Goal: Information Seeking & Learning: Understand process/instructions

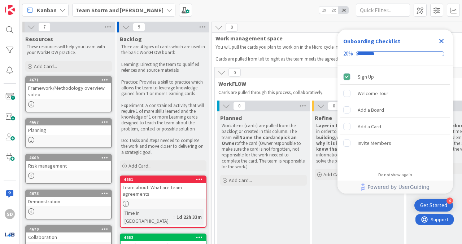
click at [31, 25] on icon at bounding box center [31, 27] width 8 height 8
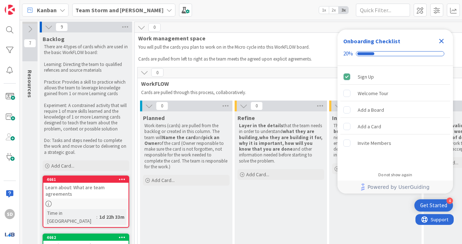
click at [48, 24] on icon at bounding box center [49, 27] width 8 height 8
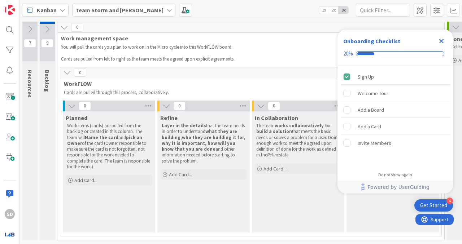
click at [62, 26] on icon at bounding box center [64, 27] width 8 height 8
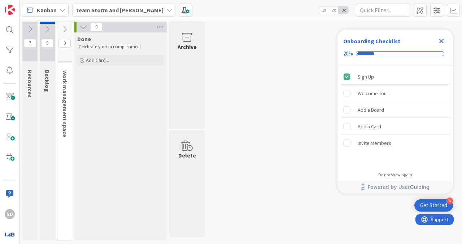
click at [79, 26] on icon at bounding box center [83, 27] width 8 height 8
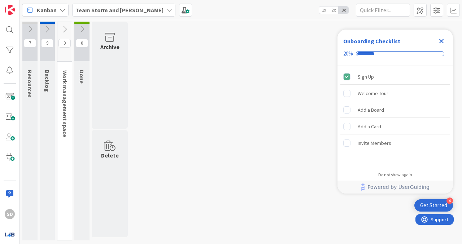
click at [43, 28] on icon at bounding box center [47, 29] width 8 height 8
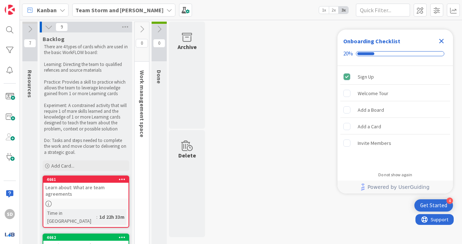
click at [45, 26] on icon at bounding box center [49, 27] width 8 height 8
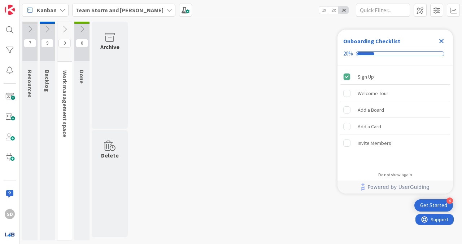
click at [64, 26] on icon at bounding box center [65, 29] width 8 height 8
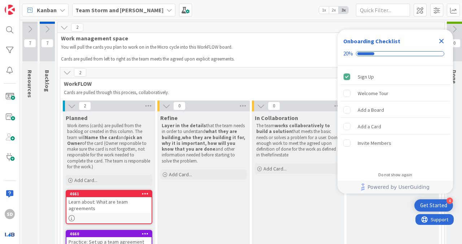
click at [48, 28] on icon at bounding box center [47, 29] width 8 height 8
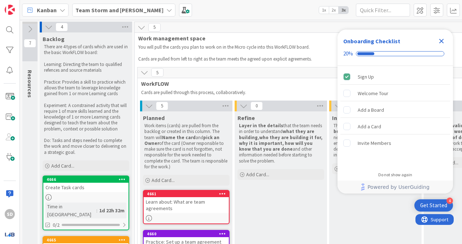
click at [43, 26] on div "4" at bounding box center [86, 27] width 92 height 11
click at [48, 26] on icon at bounding box center [49, 27] width 8 height 8
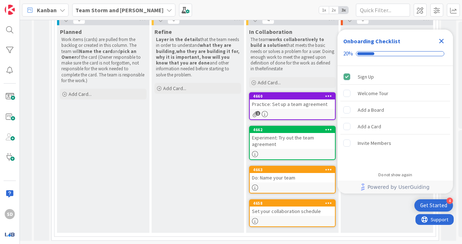
scroll to position [86, 6]
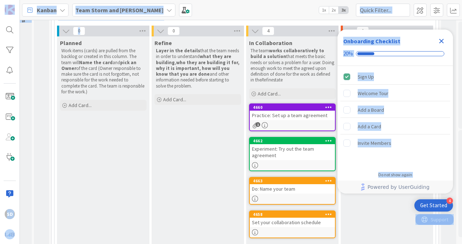
drag, startPoint x: 398, startPoint y: 35, endPoint x: 134, endPoint y: 21, distance: 265.3
click at [134, 21] on body "4 Get Started Onboarding Checklist 20% Sign Up Welcome Tour Add a Board Add a C…" at bounding box center [231, 122] width 462 height 244
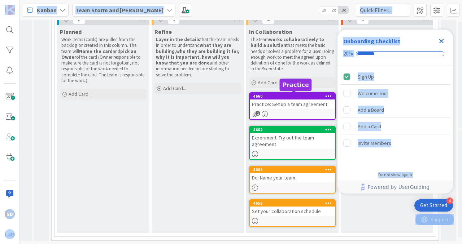
click at [289, 97] on div "4660" at bounding box center [294, 96] width 82 height 5
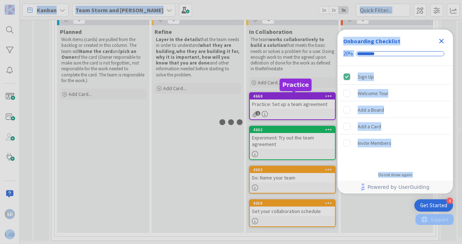
click at [289, 97] on div at bounding box center [231, 122] width 462 height 244
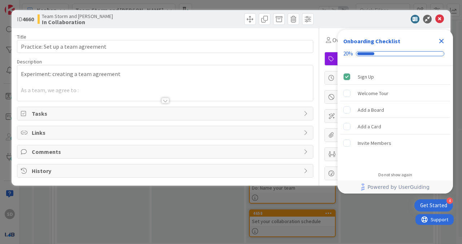
click at [98, 88] on div at bounding box center [165, 92] width 296 height 18
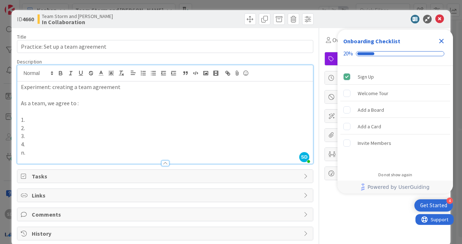
click at [49, 120] on p "1." at bounding box center [165, 120] width 288 height 8
click at [439, 19] on icon at bounding box center [439, 19] width 9 height 9
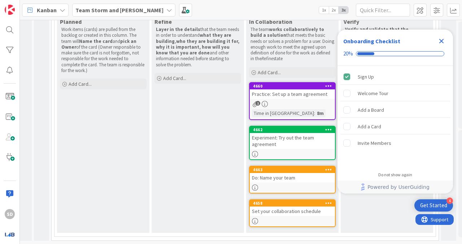
click at [291, 183] on link "4663 Do: Name your team" at bounding box center [292, 180] width 87 height 28
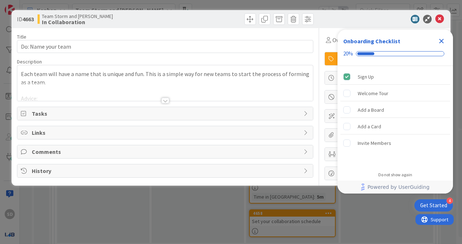
click at [47, 83] on div at bounding box center [165, 92] width 296 height 18
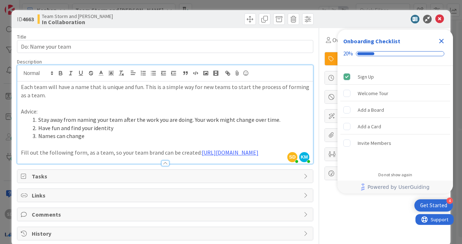
click at [440, 38] on icon "Close Checklist" at bounding box center [441, 41] width 9 height 9
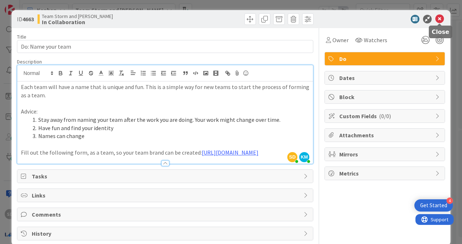
click at [440, 21] on icon at bounding box center [439, 19] width 9 height 9
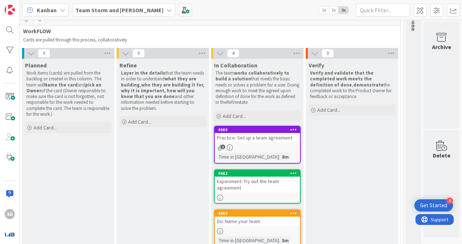
scroll to position [52, 41]
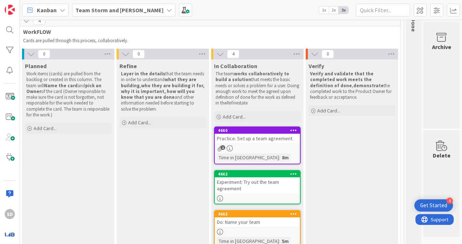
click at [262, 148] on div "1" at bounding box center [257, 148] width 85 height 6
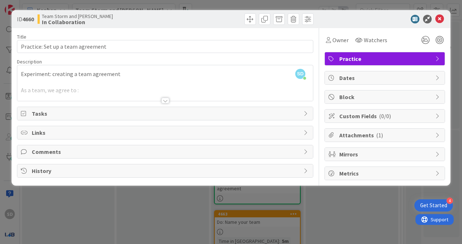
click at [172, 221] on div "ID 4660 Team Storm and [PERSON_NAME] In Collaboration Title 33 / 128 Practice: …" at bounding box center [231, 122] width 462 height 244
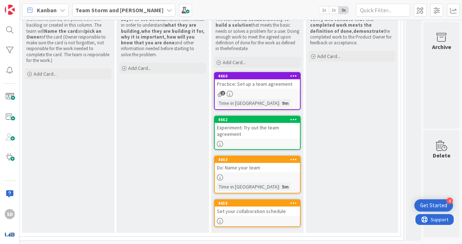
click at [267, 175] on div at bounding box center [257, 178] width 85 height 6
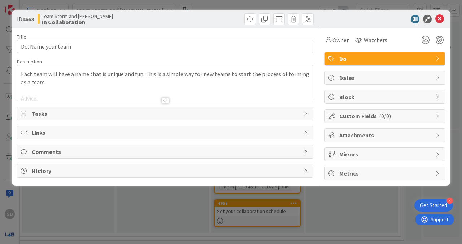
click at [163, 100] on div at bounding box center [165, 101] width 8 height 6
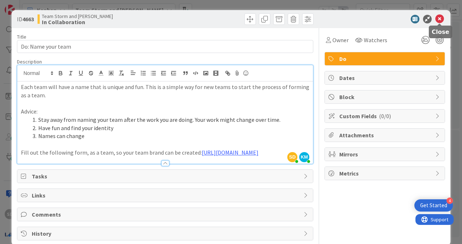
click at [439, 15] on icon at bounding box center [439, 19] width 9 height 9
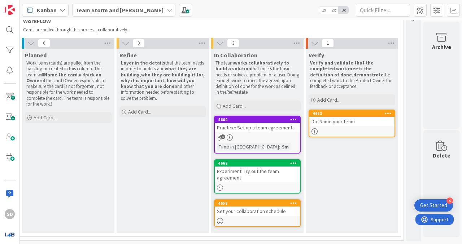
click at [262, 135] on div "1" at bounding box center [257, 138] width 85 height 6
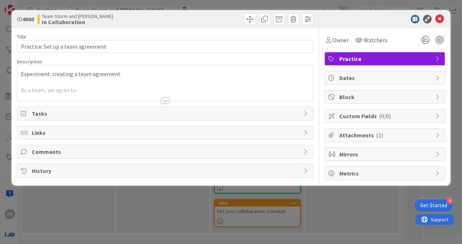
click at [87, 90] on div at bounding box center [165, 92] width 296 height 18
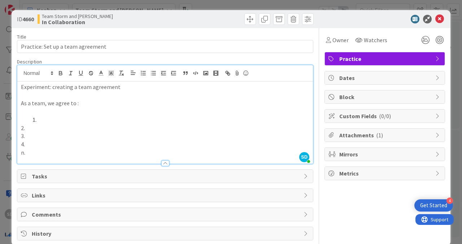
click at [46, 124] on li at bounding box center [170, 120] width 280 height 8
click at [131, 121] on li "Communicate everything (deadlines, confilicts, suggestions, etc.)" at bounding box center [170, 120] width 280 height 8
click at [40, 126] on p "2." at bounding box center [165, 128] width 288 height 8
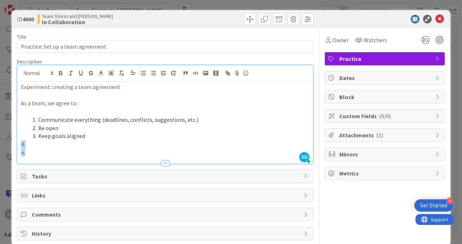
drag, startPoint x: 35, startPoint y: 153, endPoint x: 21, endPoint y: 144, distance: 16.6
click at [21, 144] on div "Experiment: creating a team agreement As a team, we agree to : Communicate ever…" at bounding box center [165, 123] width 296 height 82
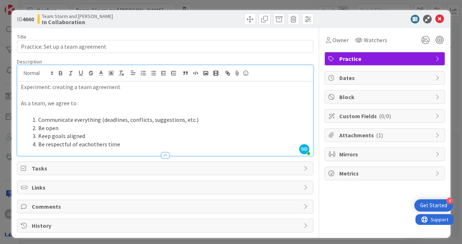
click at [88, 145] on li "Be respectful of eachothers time" at bounding box center [170, 144] width 280 height 8
click at [95, 140] on li "Keep goals aligned" at bounding box center [170, 136] width 280 height 8
click at [237, 129] on li "Be open" at bounding box center [170, 128] width 280 height 8
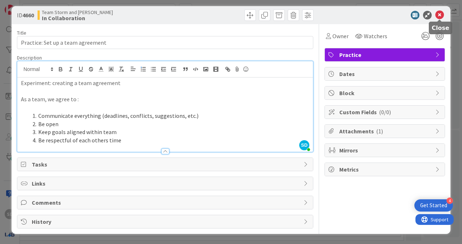
click at [440, 13] on icon at bounding box center [439, 15] width 9 height 9
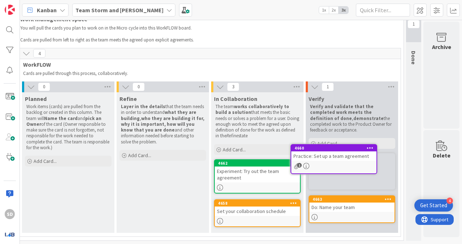
scroll to position [19, 41]
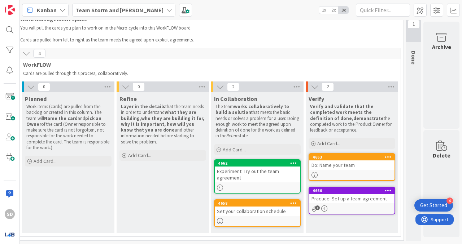
click at [353, 205] on link "4660 Practice: Set up a team agreement 1" at bounding box center [352, 201] width 87 height 28
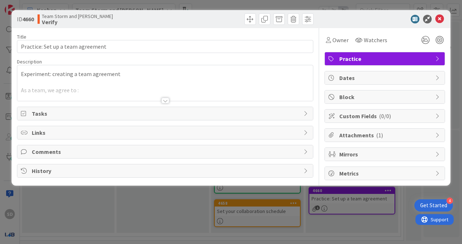
click at [165, 101] on div at bounding box center [165, 101] width 8 height 6
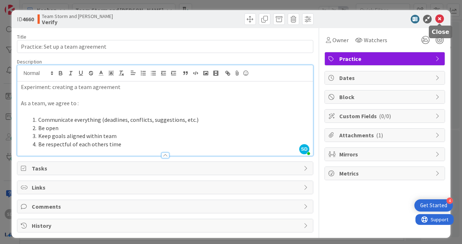
click at [442, 17] on icon at bounding box center [439, 19] width 9 height 9
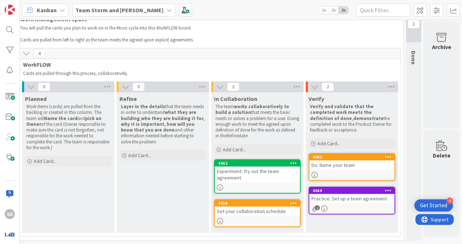
click at [262, 218] on div at bounding box center [257, 221] width 85 height 6
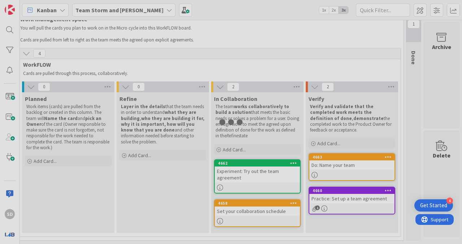
click at [262, 218] on div at bounding box center [231, 122] width 462 height 244
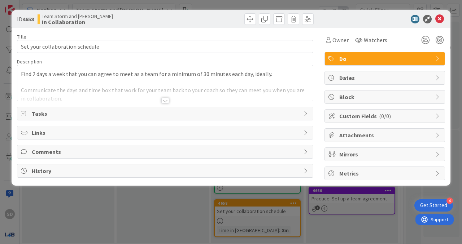
click at [165, 100] on div at bounding box center [165, 101] width 8 height 6
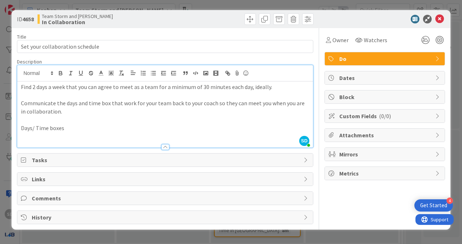
click at [79, 130] on p "Days/ Time boxes" at bounding box center [165, 128] width 288 height 8
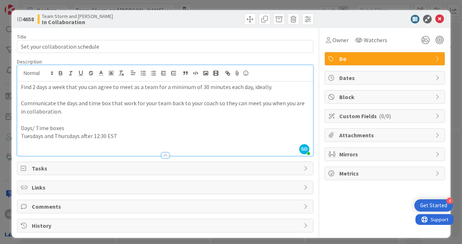
click at [105, 134] on p "Tuesdays and Thursdays after 12:30 EST" at bounding box center [165, 136] width 288 height 8
click at [146, 136] on p "Tuesdays and Thursdays after 12:30pm EST" at bounding box center [165, 136] width 288 height 8
click at [19, 137] on div "Find 2 days a week that you can agree to meet as a team for a minimum of 30 min…" at bounding box center [165, 119] width 296 height 74
click at [440, 17] on icon at bounding box center [439, 19] width 9 height 9
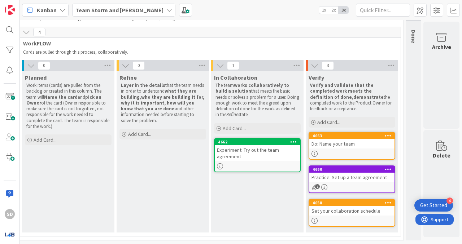
scroll to position [40, 41]
click at [339, 211] on div "Set your collaboration schedule" at bounding box center [351, 210] width 85 height 9
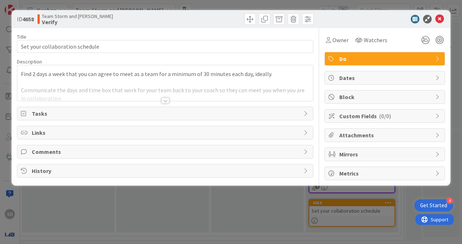
click at [55, 150] on span "Comments" at bounding box center [166, 152] width 268 height 9
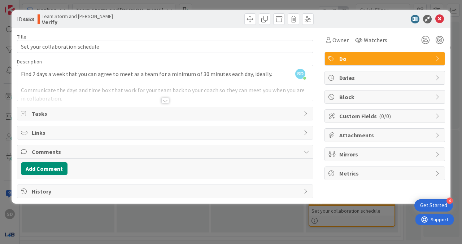
click at [167, 99] on div at bounding box center [165, 101] width 8 height 6
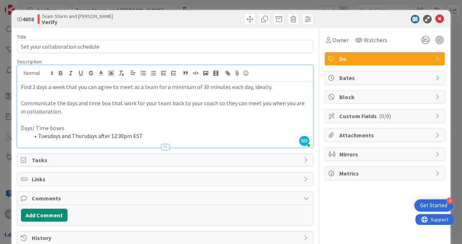
scroll to position [16, 0]
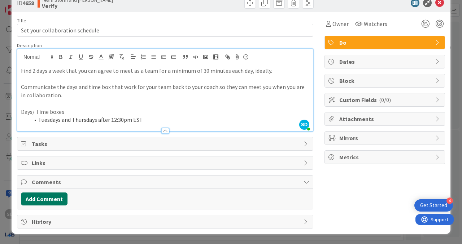
click at [50, 202] on button "Add Comment" at bounding box center [44, 199] width 47 height 13
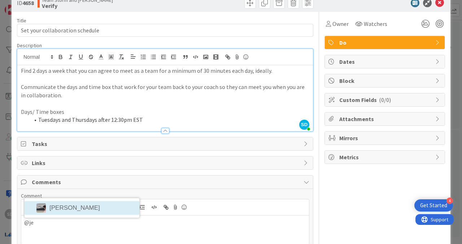
click at [92, 208] on div "@je [PERSON_NAME]" at bounding box center [165, 222] width 288 height 45
click at [49, 209] on li "[PERSON_NAME]" at bounding box center [82, 208] width 115 height 14
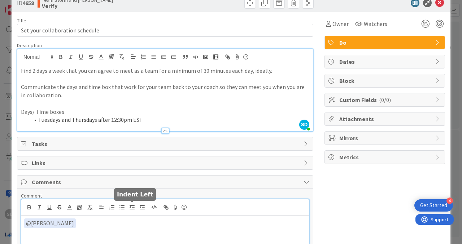
scroll to position [68, 0]
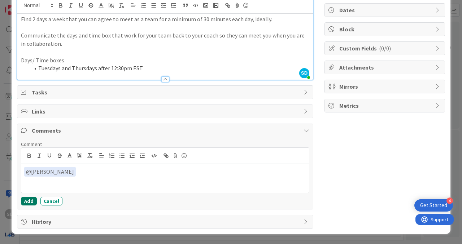
click at [27, 198] on button "Add" at bounding box center [29, 201] width 16 height 9
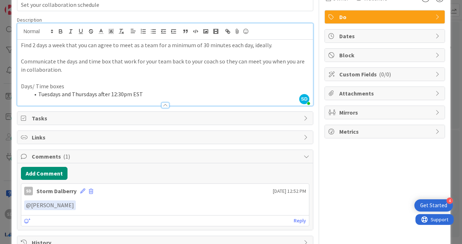
scroll to position [0, 0]
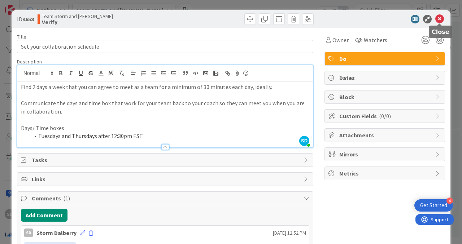
click at [441, 18] on icon at bounding box center [439, 19] width 9 height 9
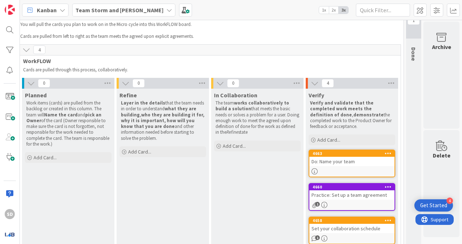
scroll to position [0, 41]
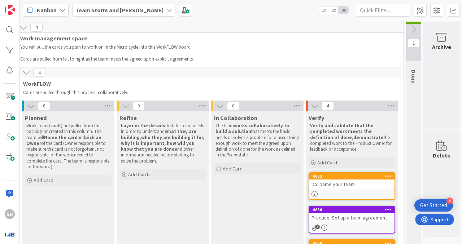
click at [411, 35] on div "1" at bounding box center [413, 42] width 15 height 40
click at [412, 30] on icon at bounding box center [414, 29] width 8 height 8
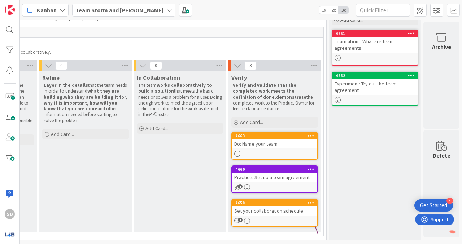
scroll to position [40, 118]
click at [351, 89] on div "Experiment: Try out the team agreement" at bounding box center [374, 87] width 85 height 16
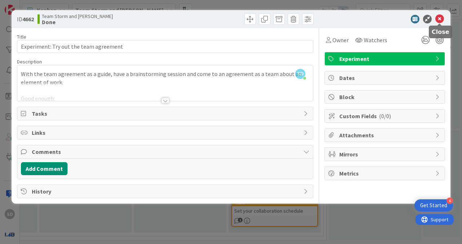
click at [440, 21] on icon at bounding box center [439, 19] width 9 height 9
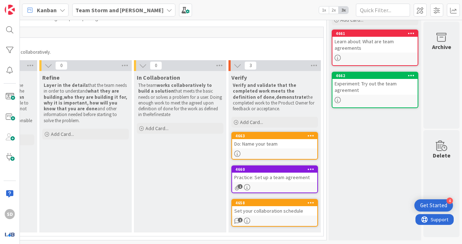
click at [265, 210] on div "Set your collaboration schedule" at bounding box center [274, 210] width 85 height 9
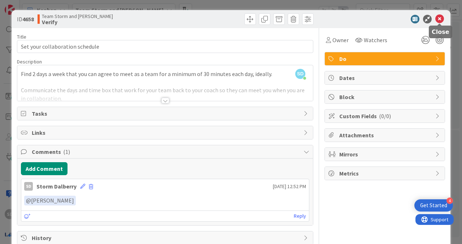
click at [437, 20] on icon at bounding box center [439, 19] width 9 height 9
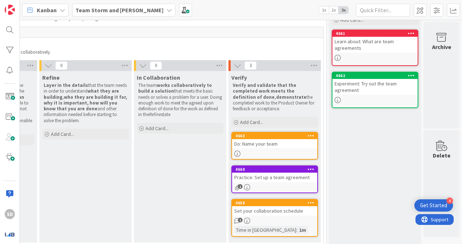
scroll to position [51, 118]
